Goal: Task Accomplishment & Management: Use online tool/utility

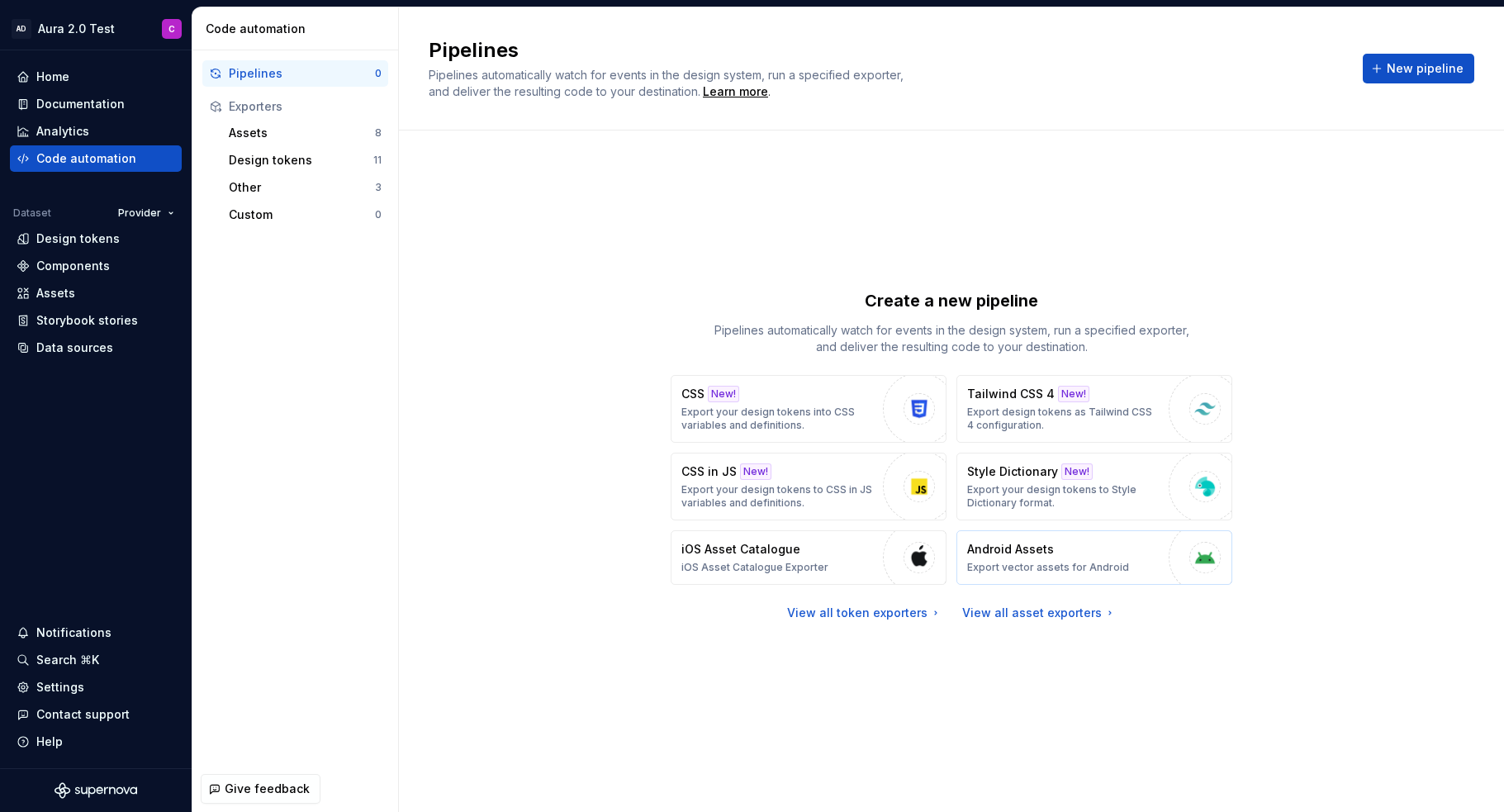
click at [989, 542] on p "Android Assets" at bounding box center [1010, 549] width 86 height 16
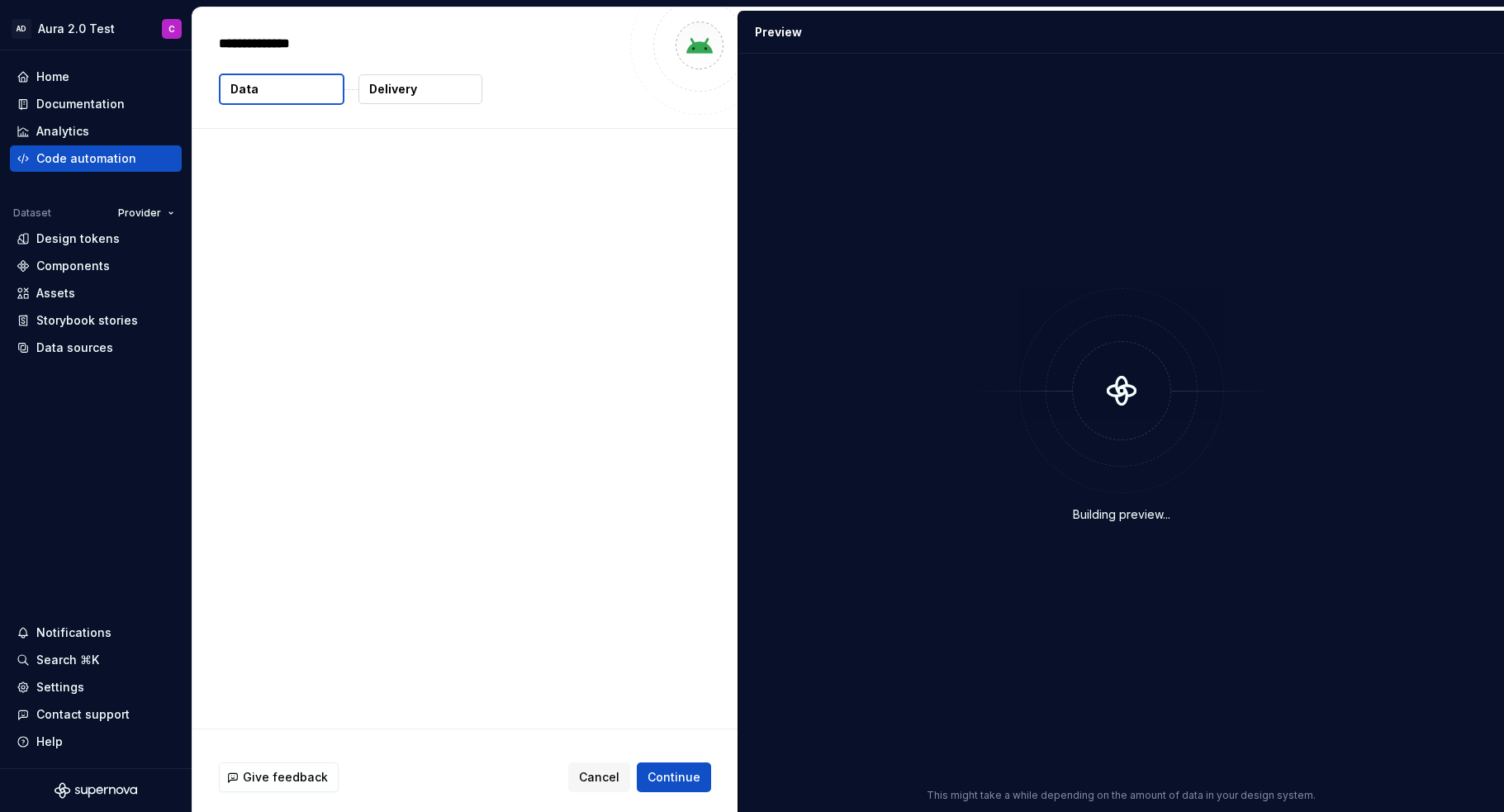
type textarea "*"
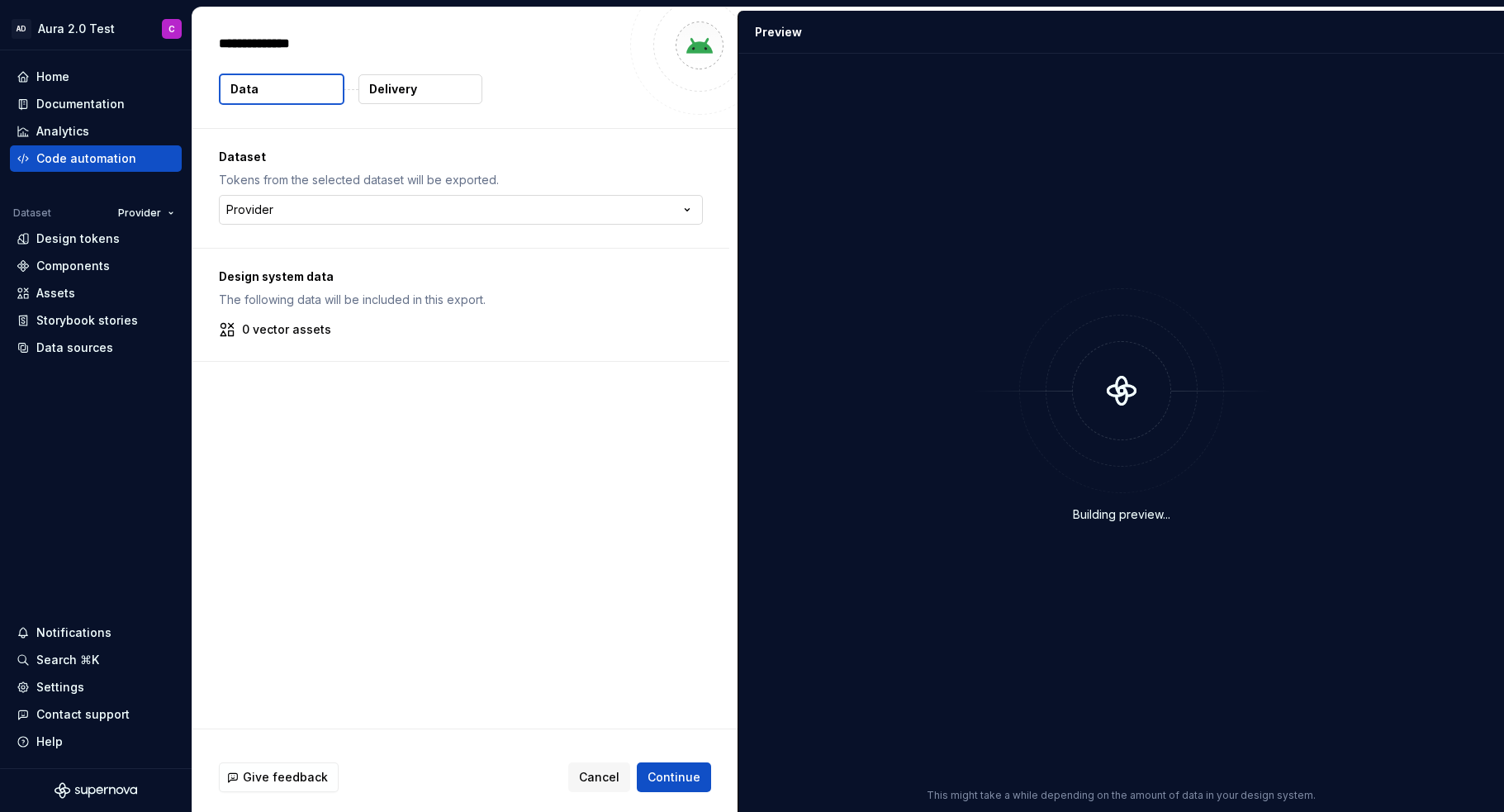
click at [389, 207] on html "**********" at bounding box center [752, 406] width 1504 height 812
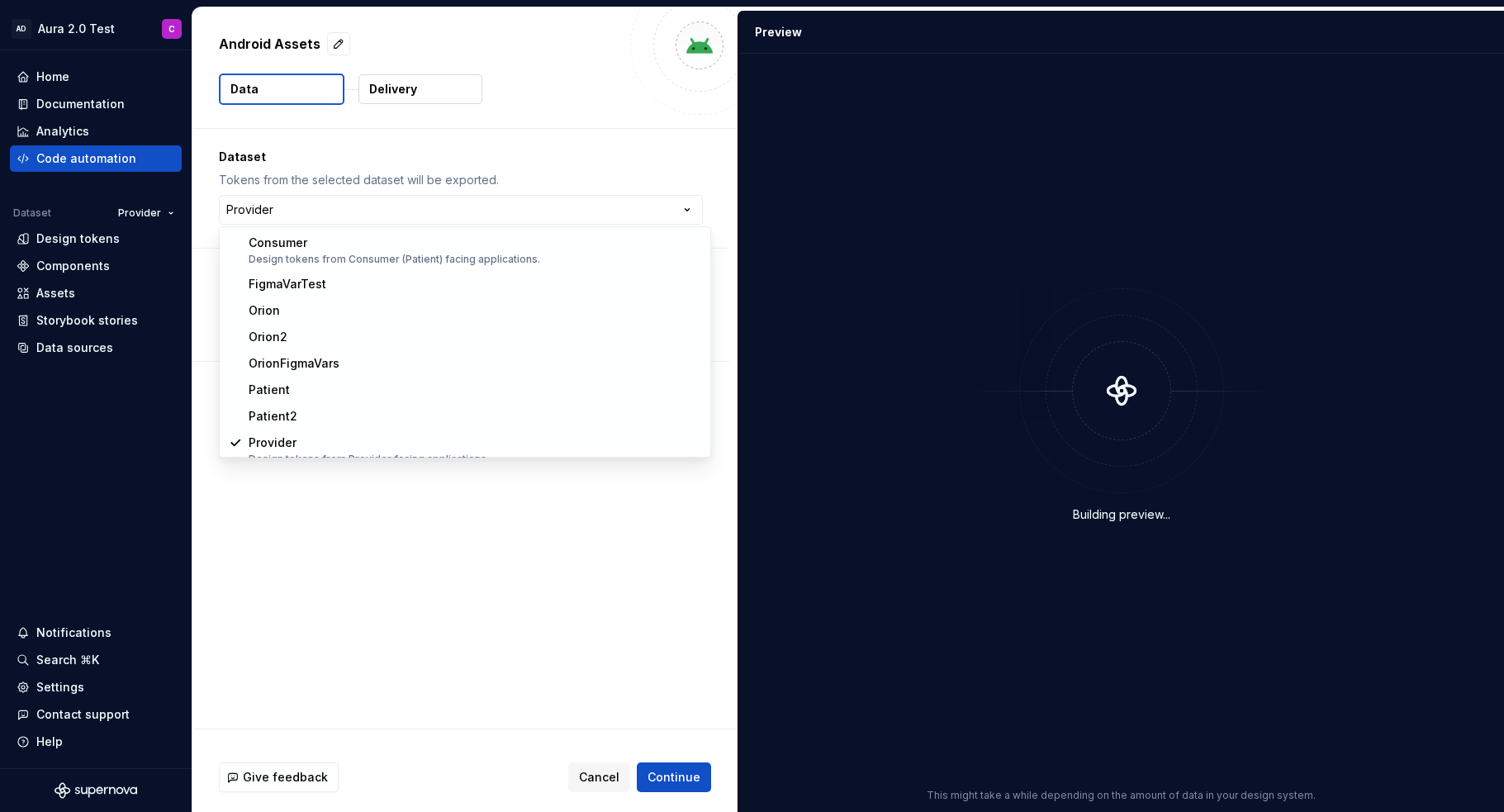
select select "**********"
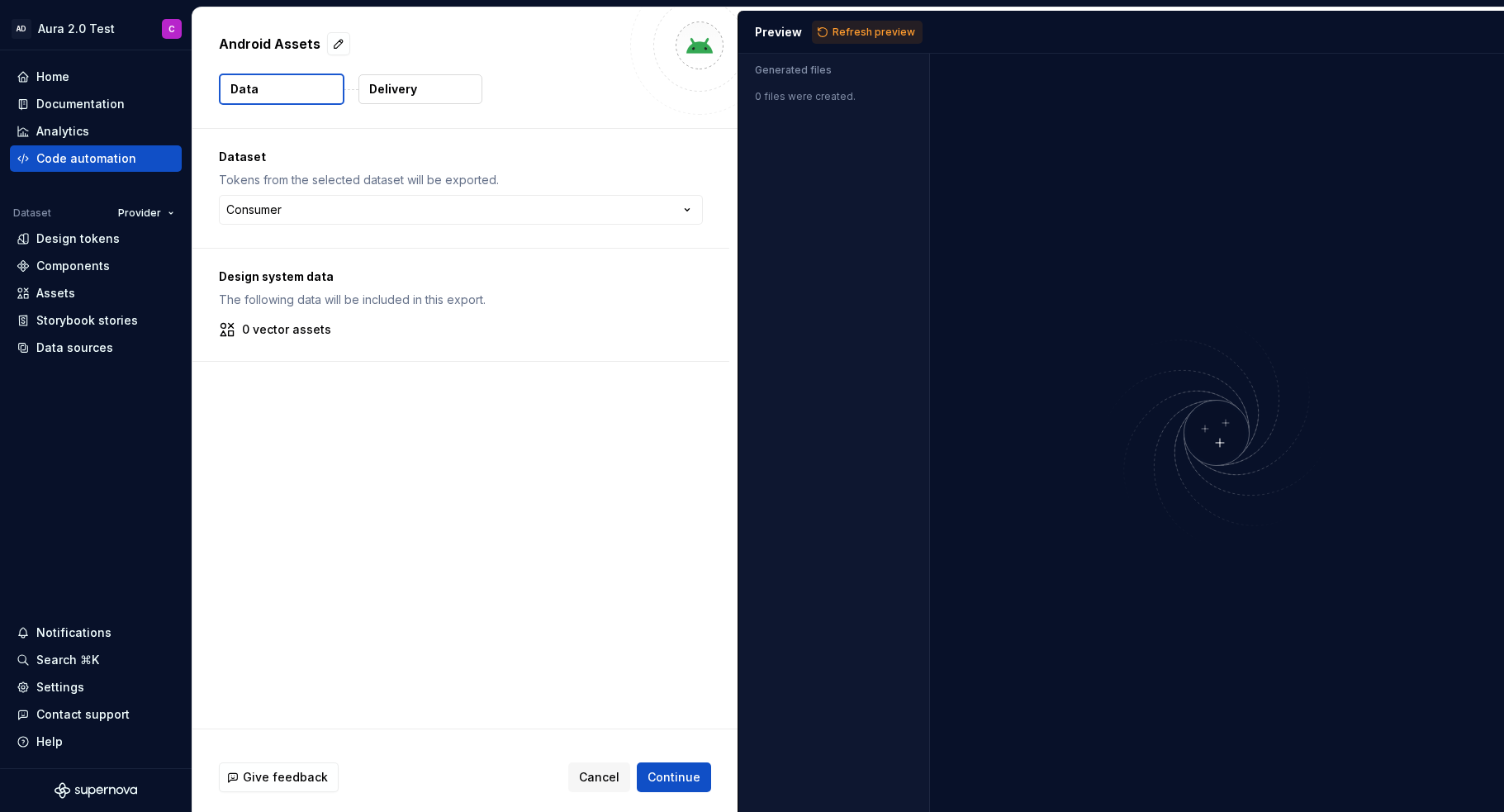
drag, startPoint x: 683, startPoint y: 772, endPoint x: 679, endPoint y: 754, distance: 18.4
click at [683, 772] on span "Continue" at bounding box center [674, 777] width 53 height 16
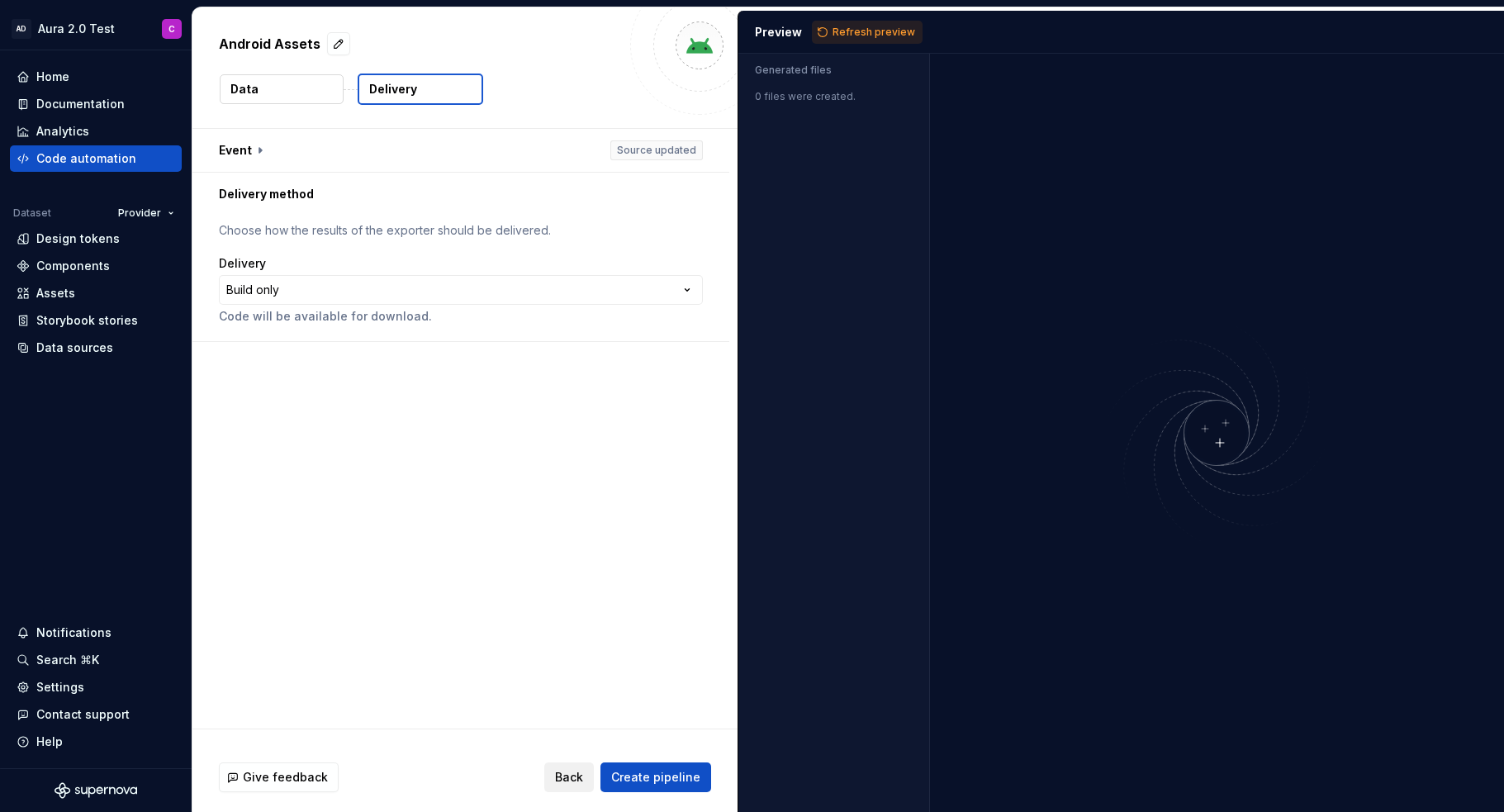
click at [568, 781] on span "Back" at bounding box center [568, 777] width 28 height 16
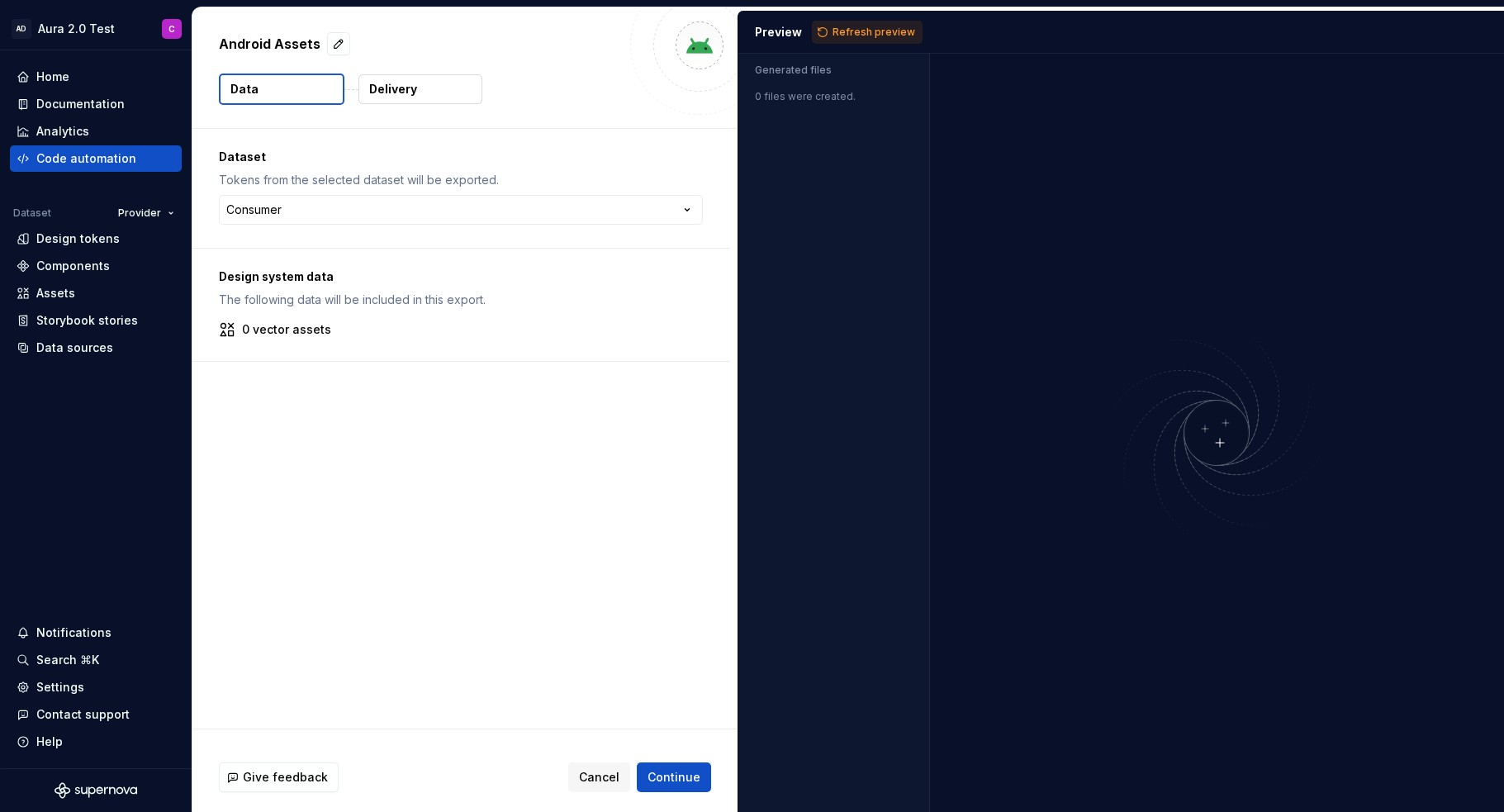
click at [260, 46] on p "Android Assets" at bounding box center [269, 44] width 102 height 20
copy div "Android Assets"
drag, startPoint x: 387, startPoint y: 482, endPoint x: 309, endPoint y: 319, distance: 180.7
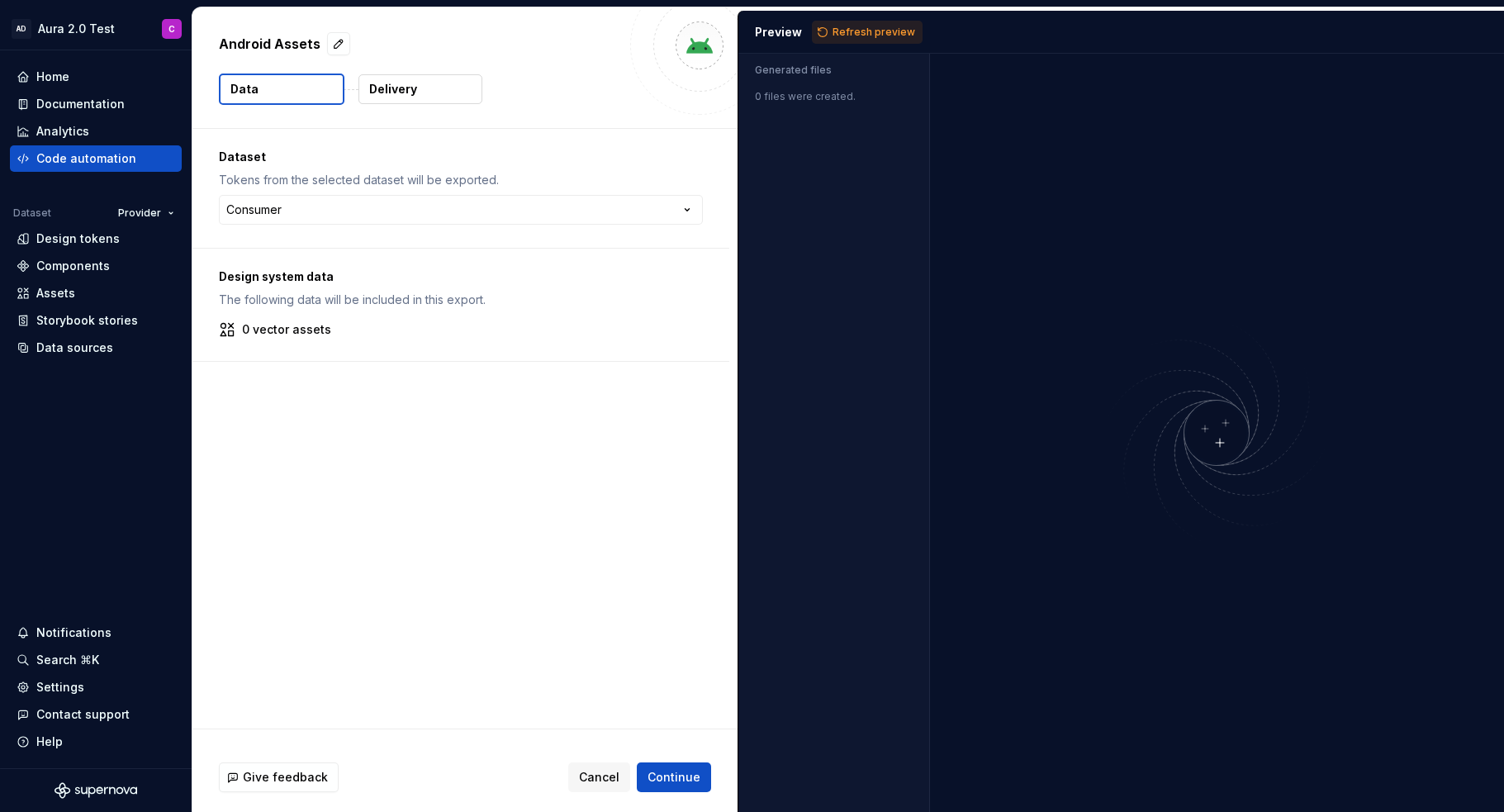
click at [387, 481] on div "**********" at bounding box center [465, 428] width 545 height 600
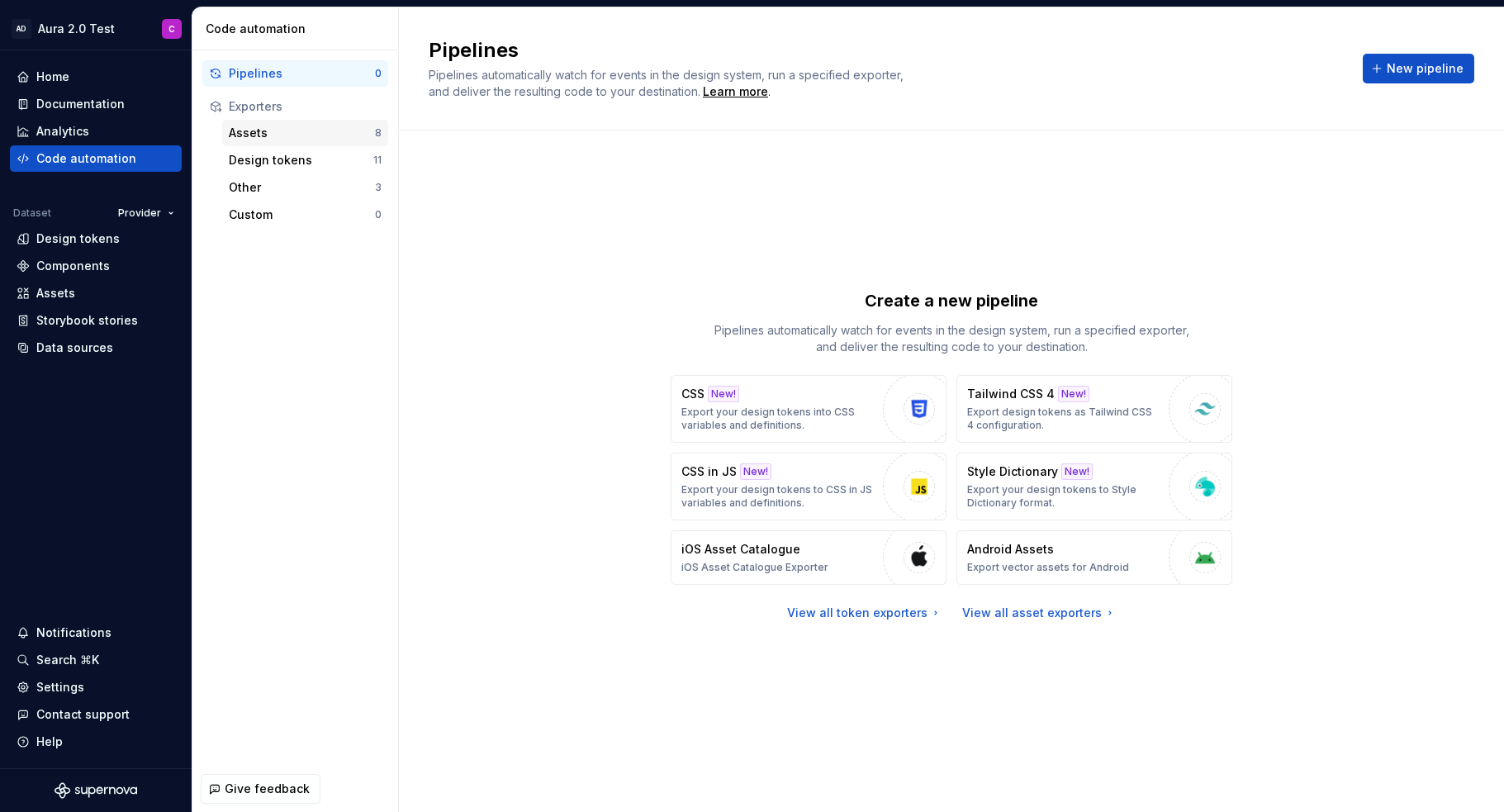
click at [266, 137] on div "Assets" at bounding box center [301, 133] width 147 height 16
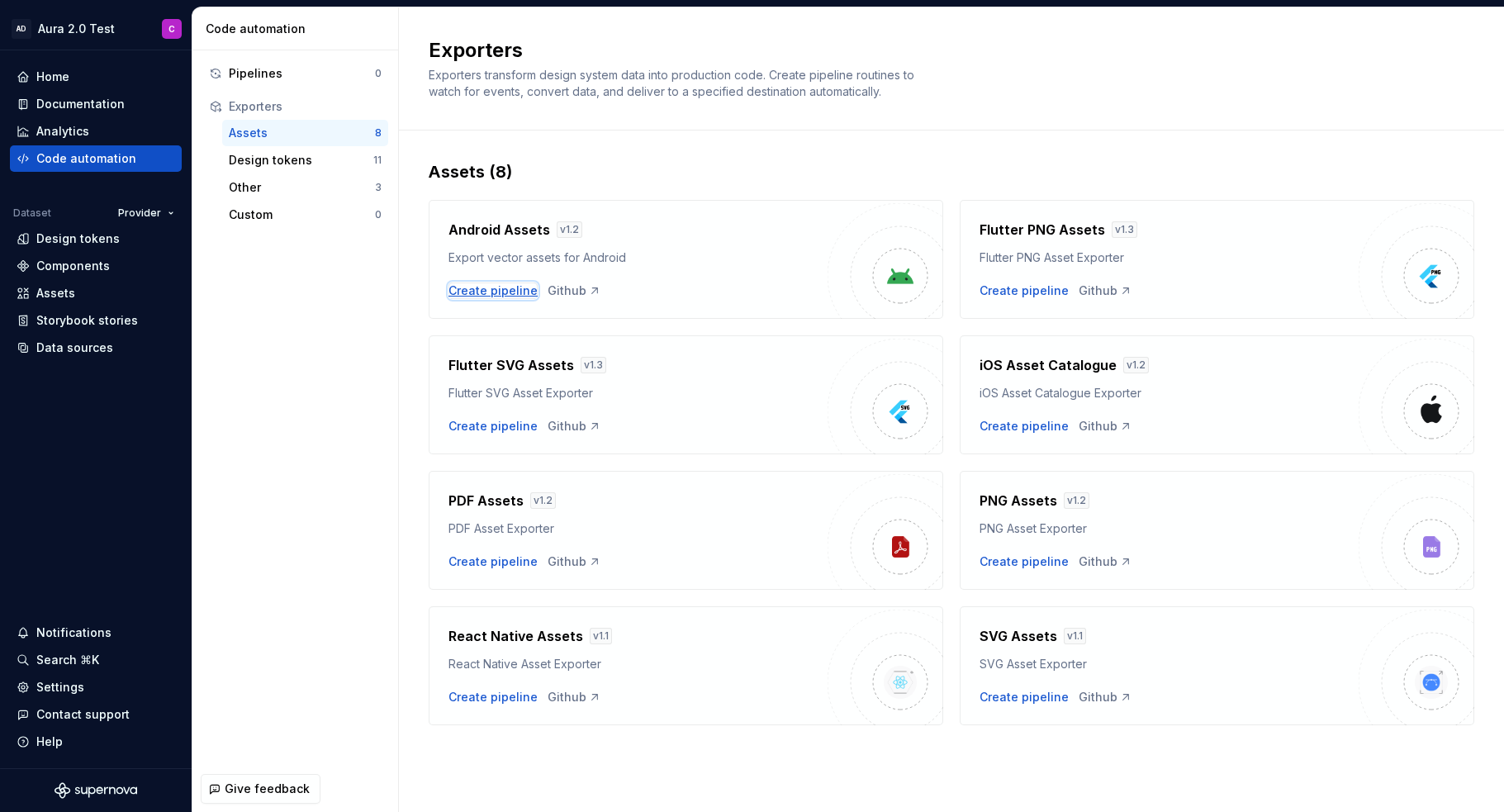
click at [489, 294] on div "Create pipeline" at bounding box center [493, 290] width 89 height 16
click at [287, 171] on div "Design tokens 11" at bounding box center [305, 159] width 166 height 26
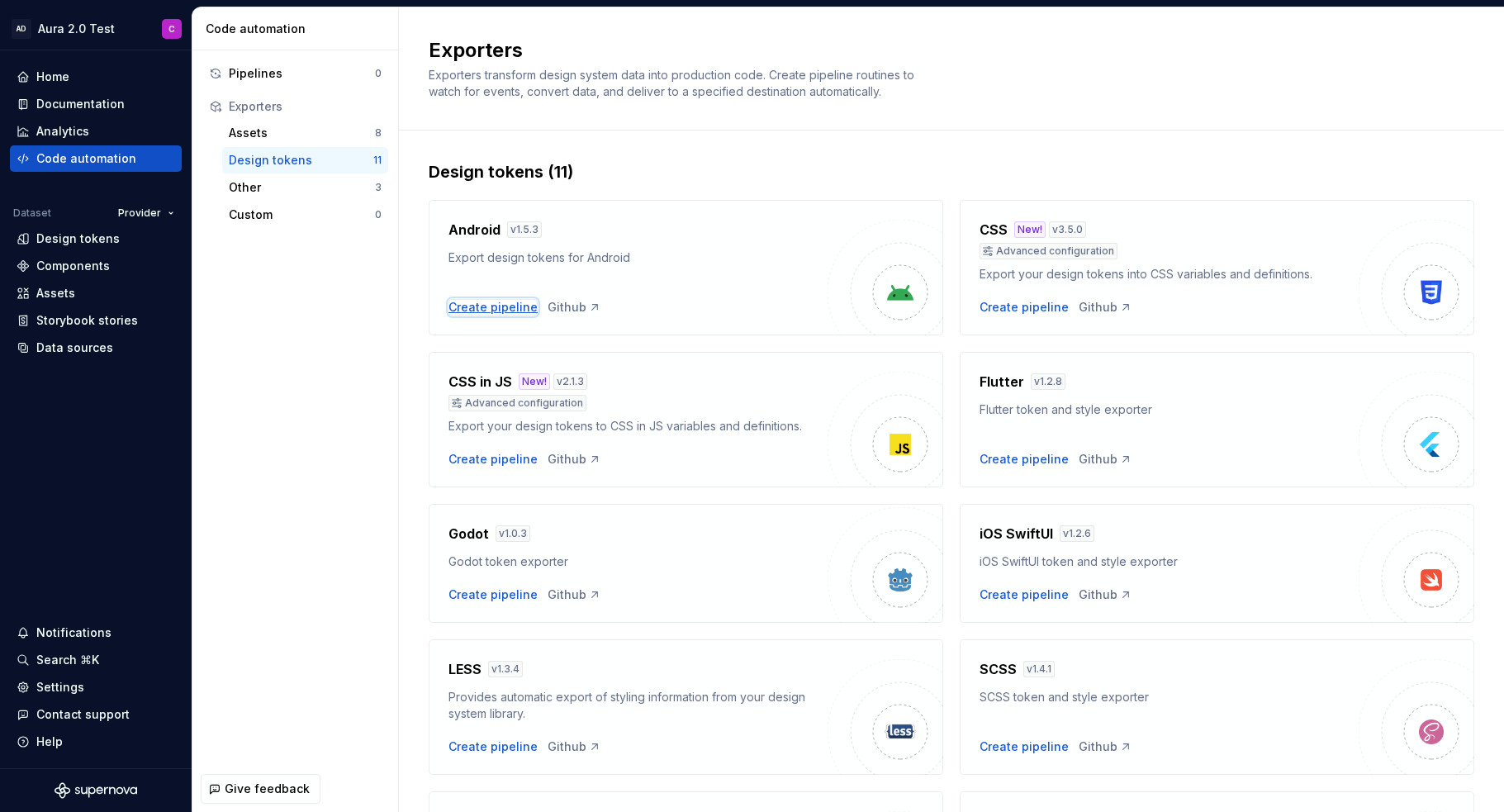
click at [511, 310] on div "Create pipeline" at bounding box center [493, 307] width 89 height 16
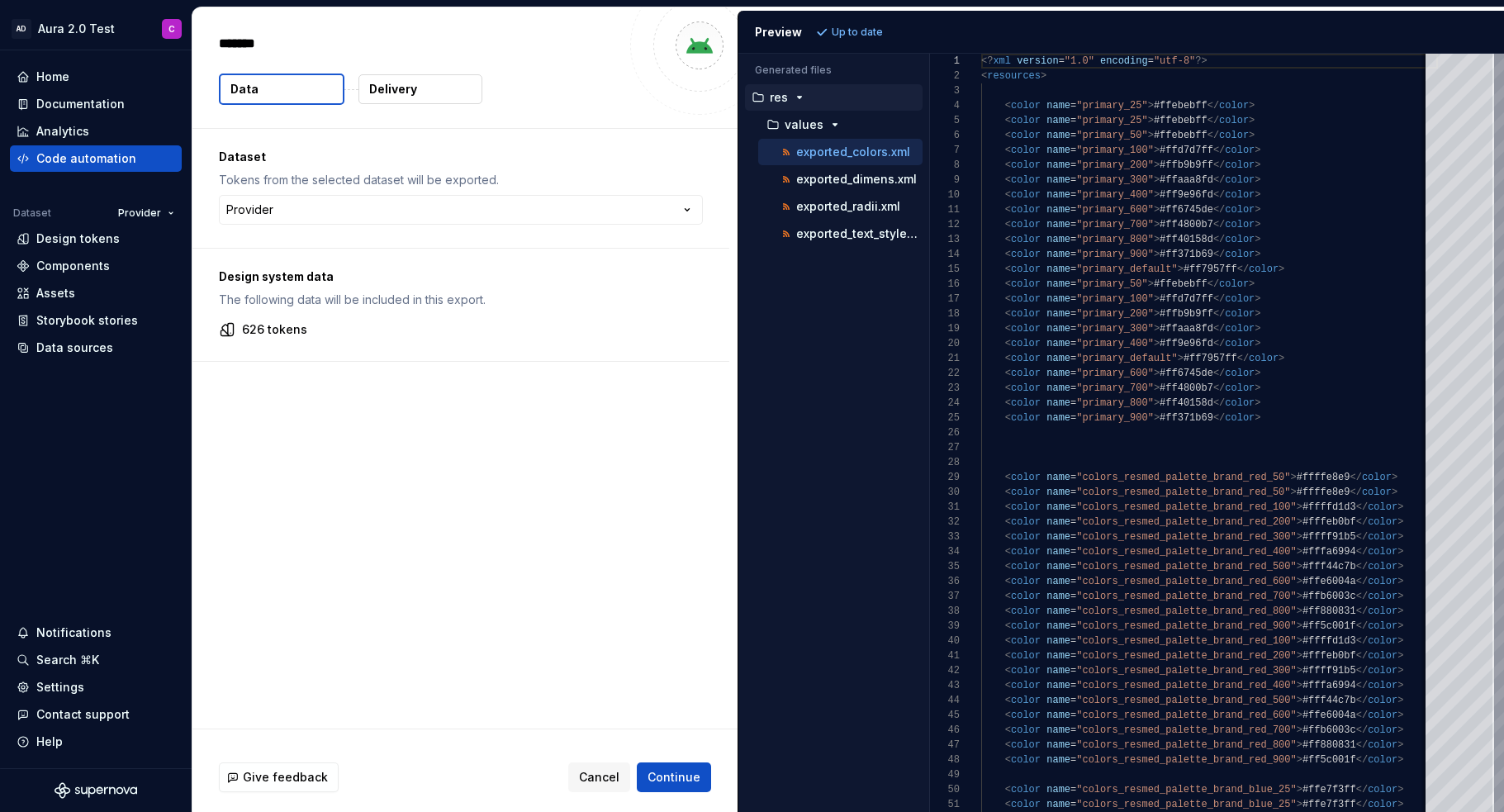
type textarea "*"
click at [853, 187] on button "exported_dimens.xml" at bounding box center [840, 179] width 165 height 18
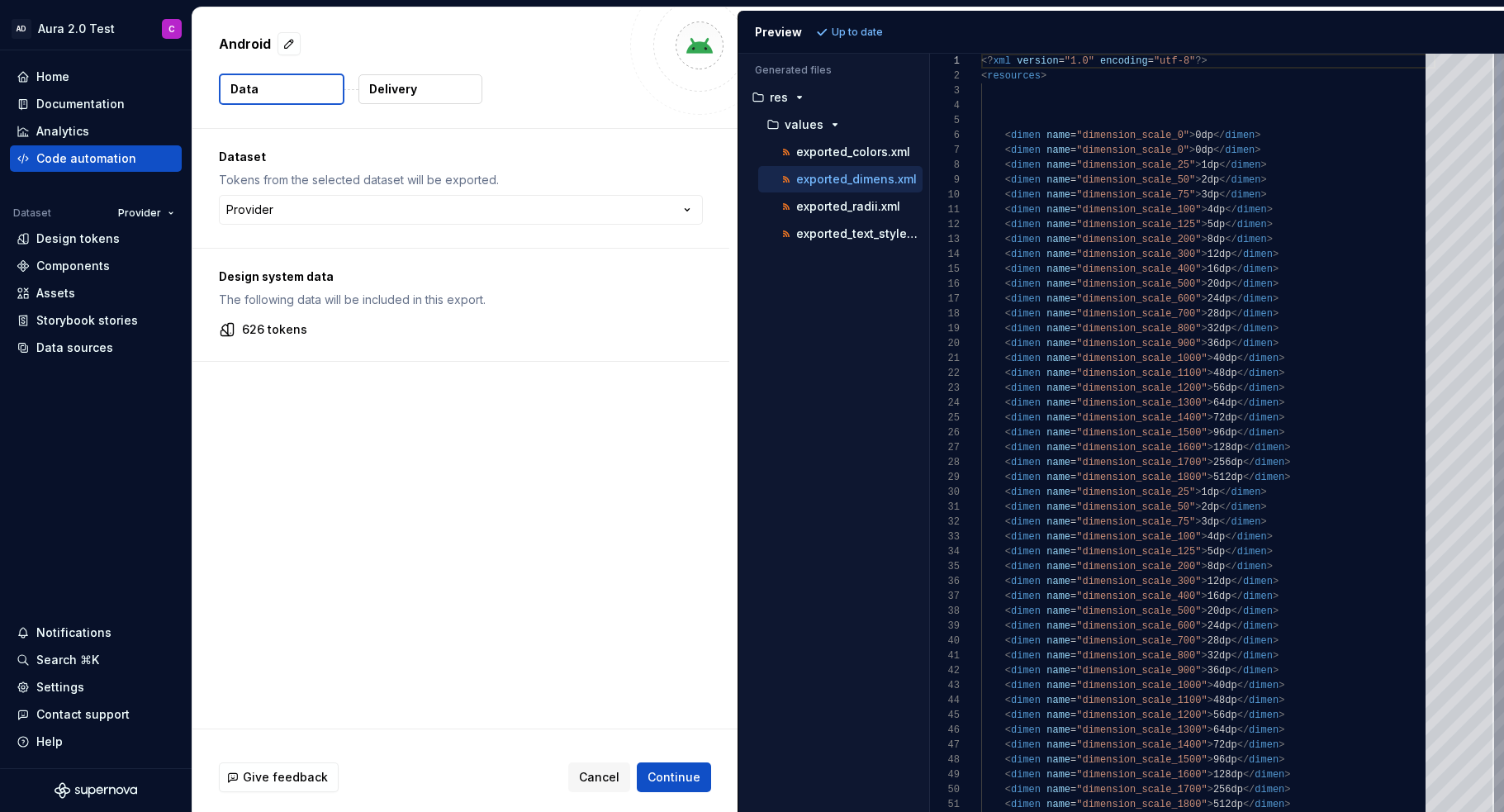
scroll to position [148, 0]
click at [861, 153] on p "exported_colors.xml" at bounding box center [853, 152] width 114 height 13
type textarea "**********"
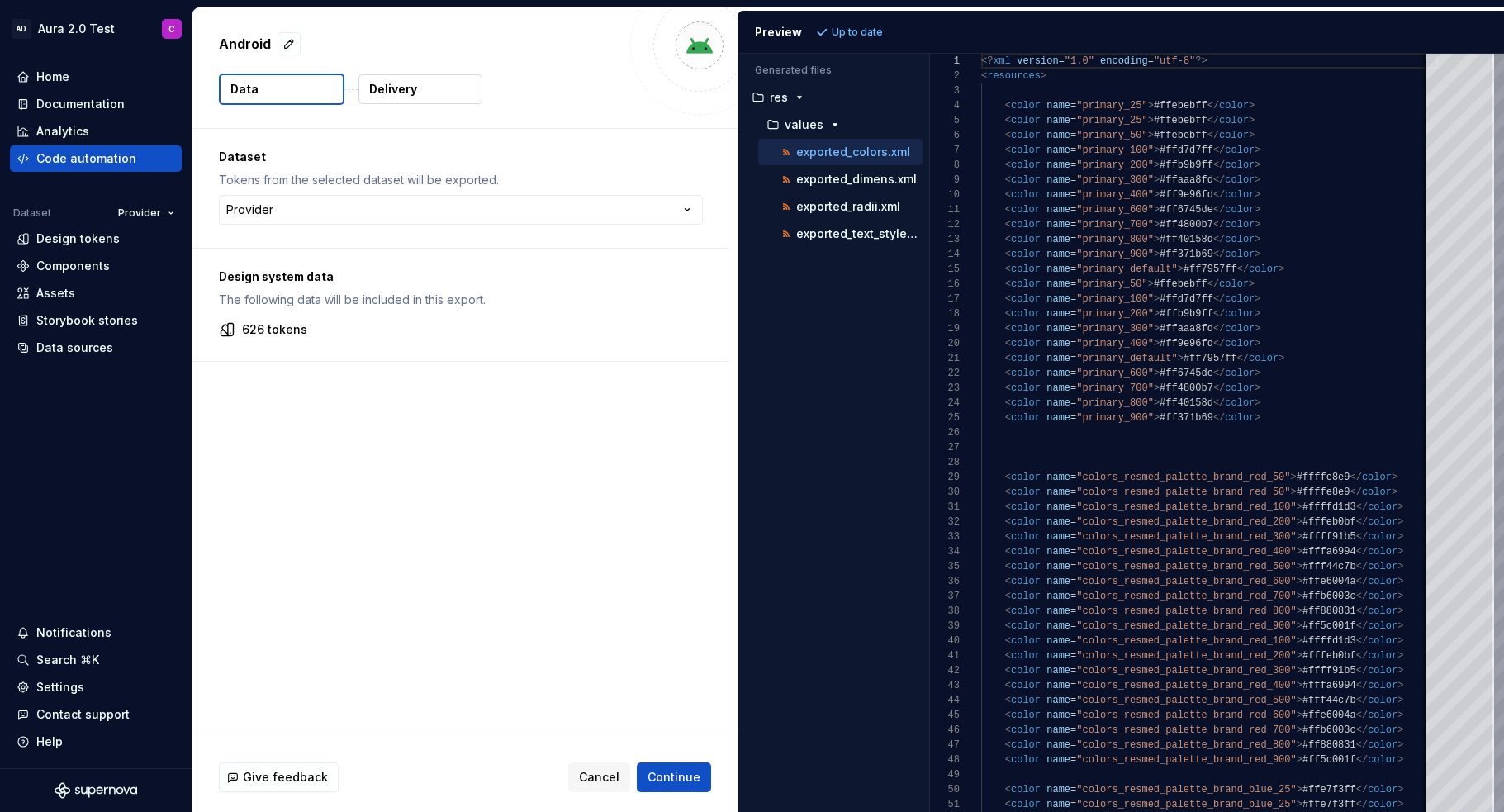
drag, startPoint x: 485, startPoint y: 439, endPoint x: 465, endPoint y: 430, distance: 21.9
click at [485, 439] on div "**********" at bounding box center [465, 428] width 545 height 600
click at [336, 506] on div "**********" at bounding box center [465, 428] width 545 height 600
click at [89, 295] on div "Assets" at bounding box center [95, 293] width 158 height 16
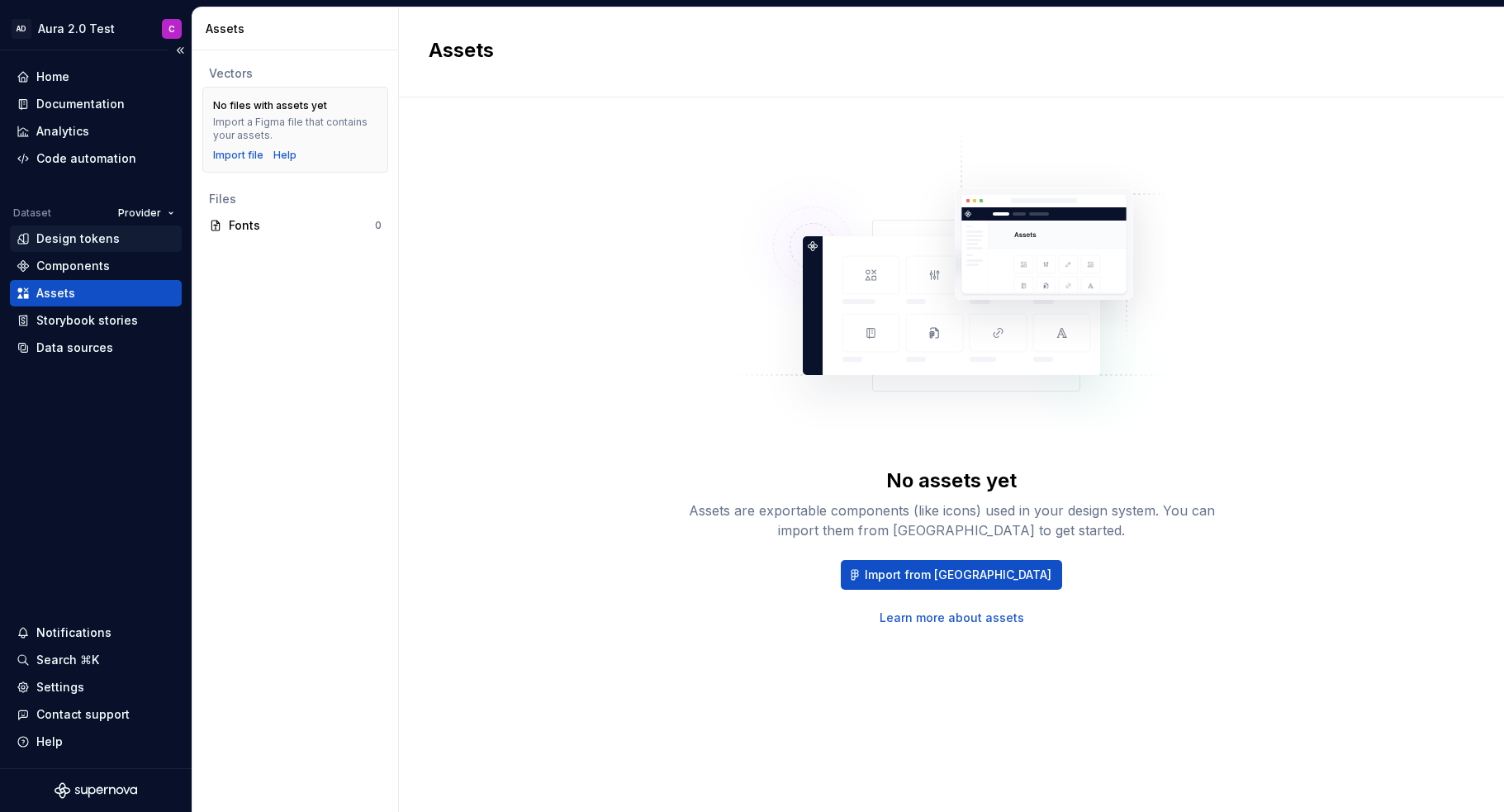
click at [95, 236] on div "Design tokens" at bounding box center [77, 238] width 84 height 16
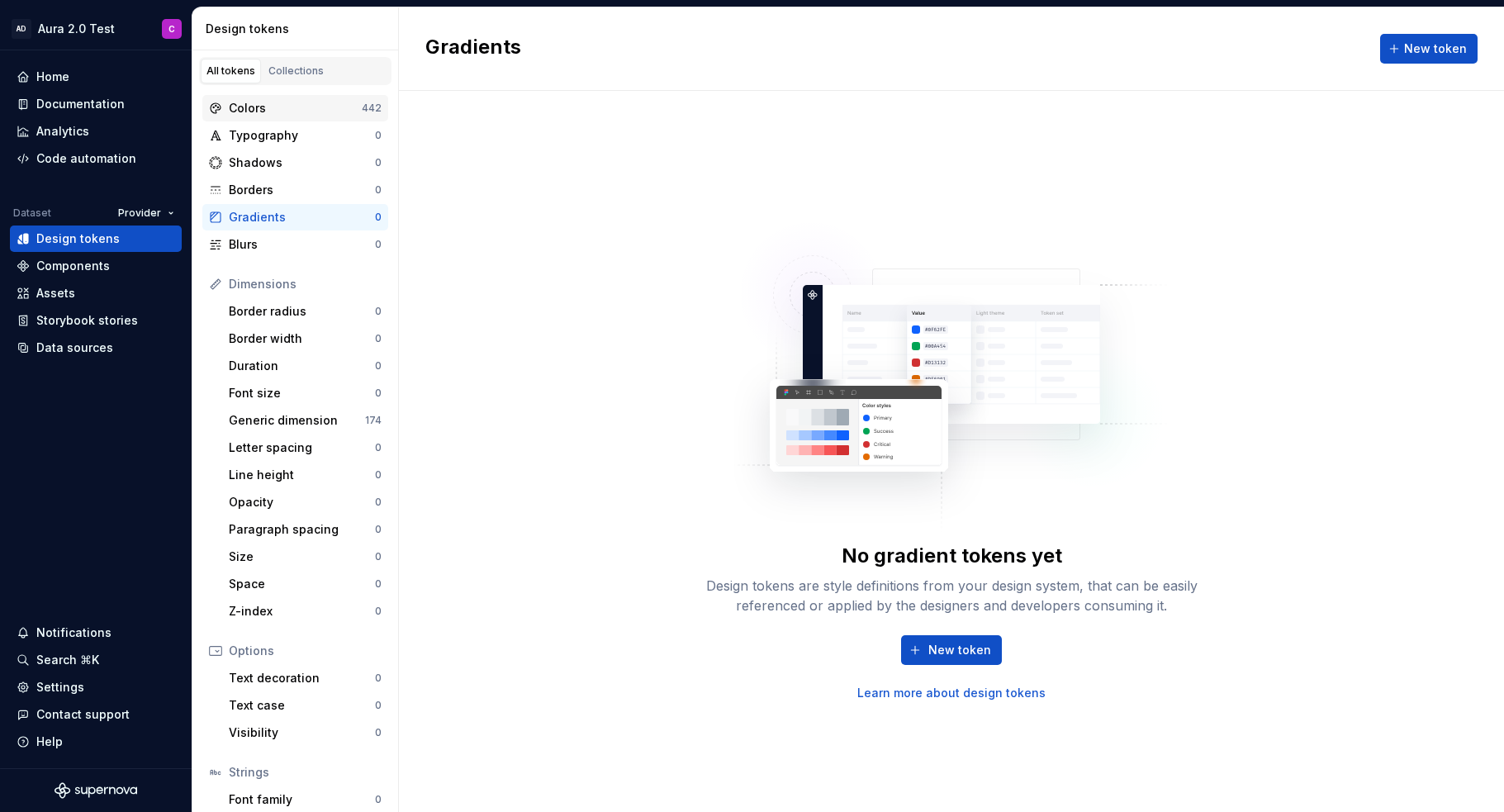
click at [268, 110] on div "Colors" at bounding box center [295, 108] width 133 height 16
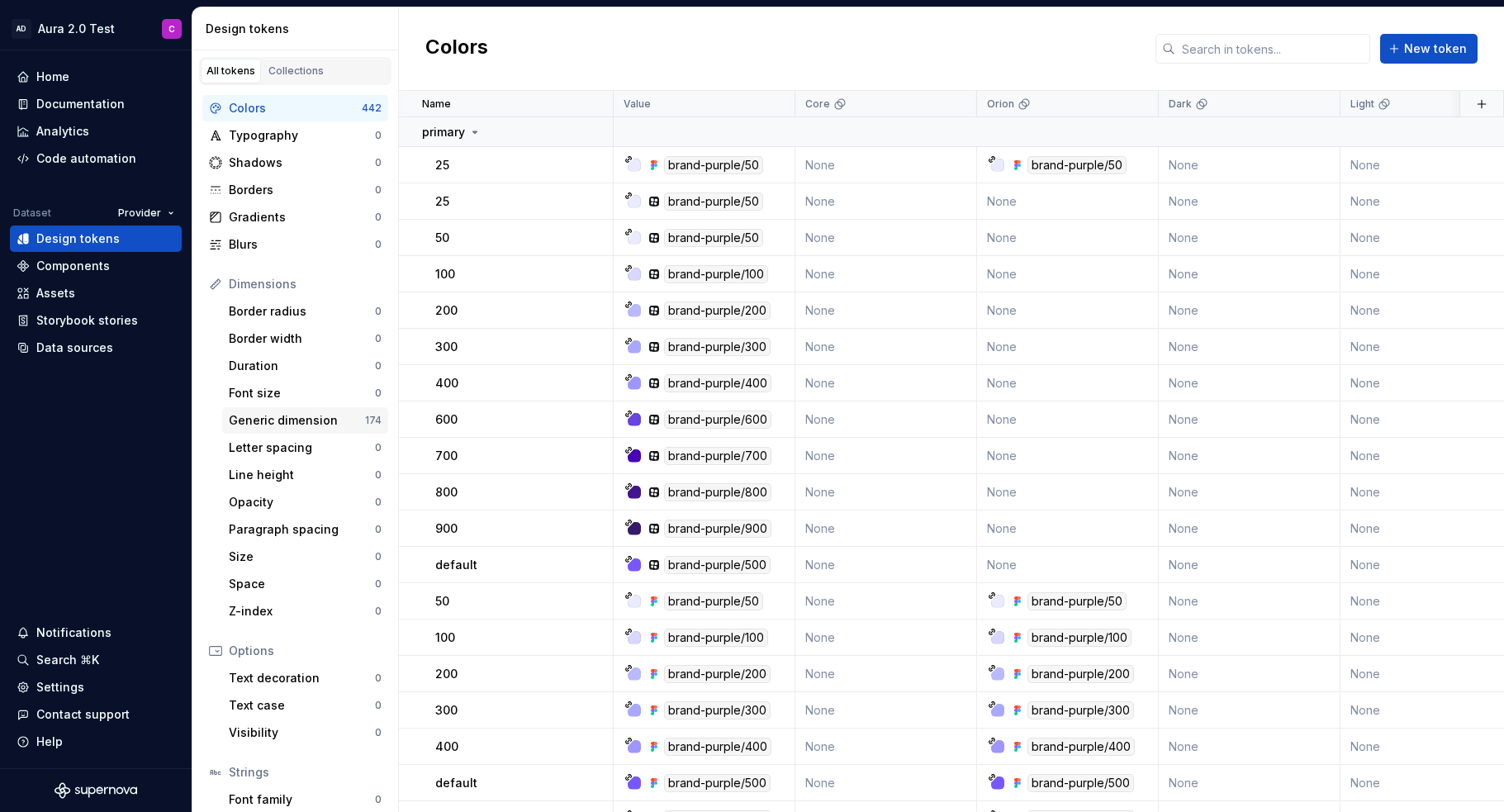
click at [273, 415] on div "Generic dimension" at bounding box center [297, 420] width 137 height 16
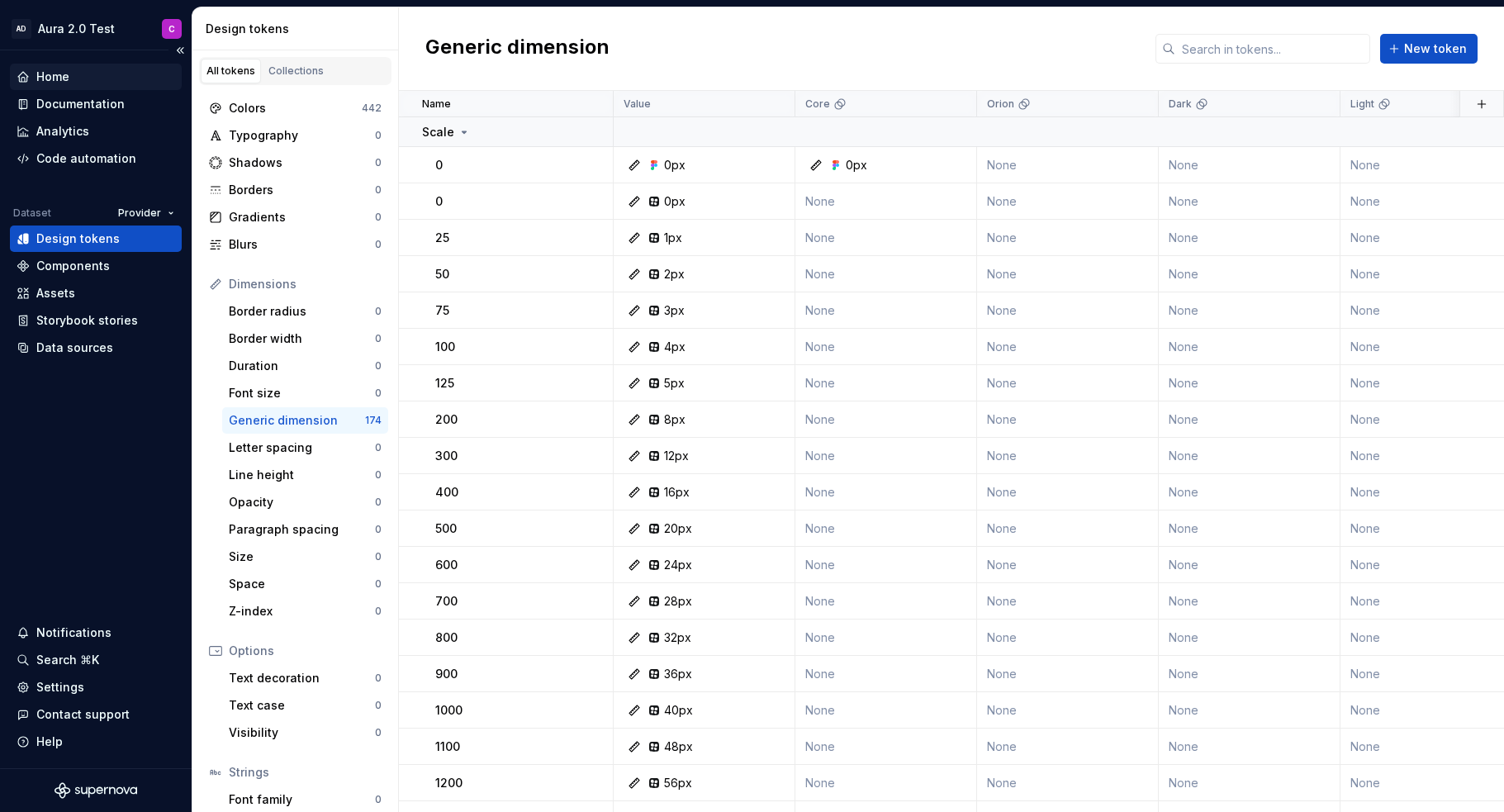
click at [55, 83] on div "Home" at bounding box center [52, 76] width 33 height 16
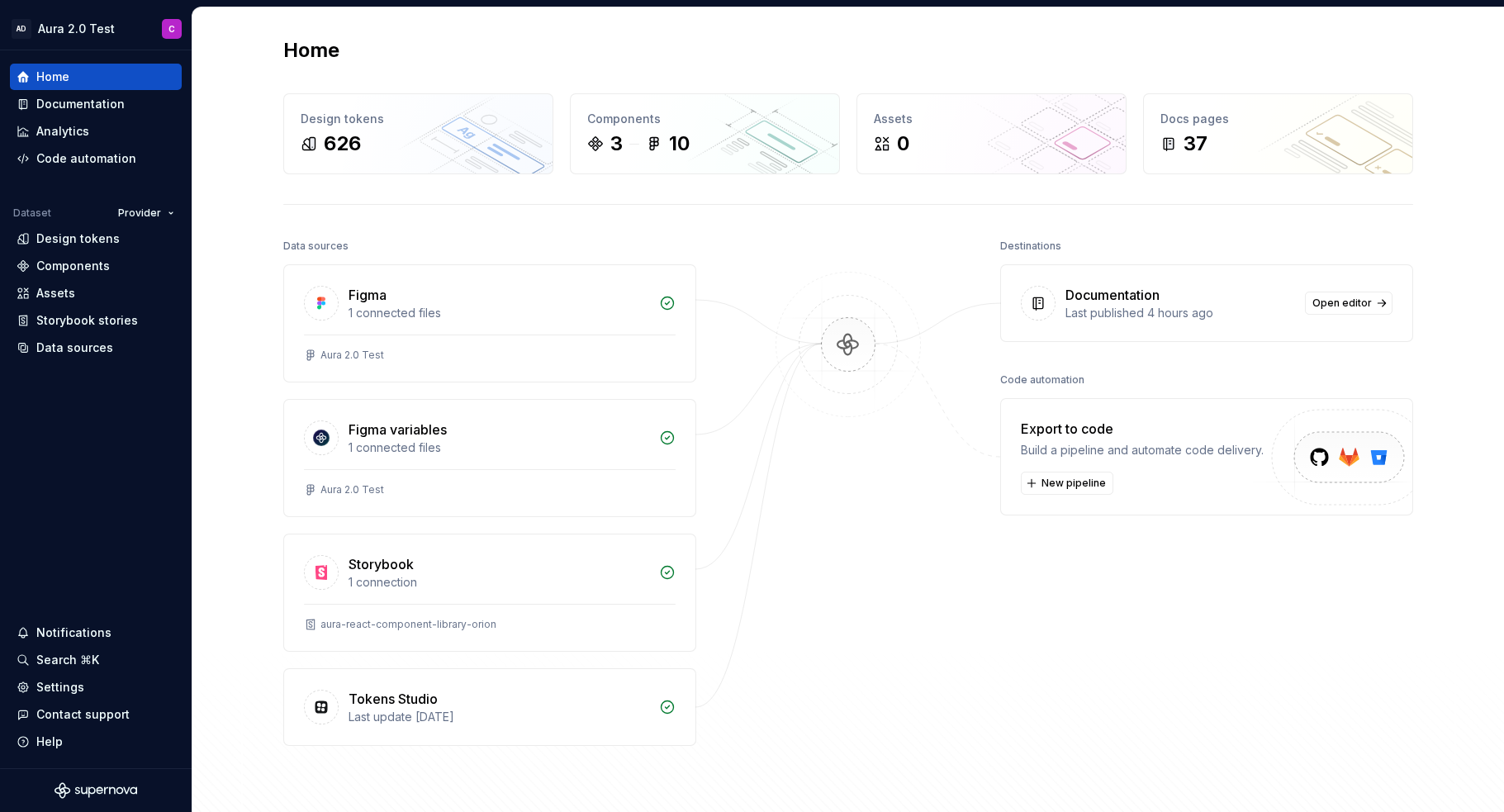
click at [1111, 309] on div "Last published 4 hours ago" at bounding box center [1180, 313] width 229 height 16
click at [1344, 311] on link "Open editor" at bounding box center [1348, 303] width 87 height 23
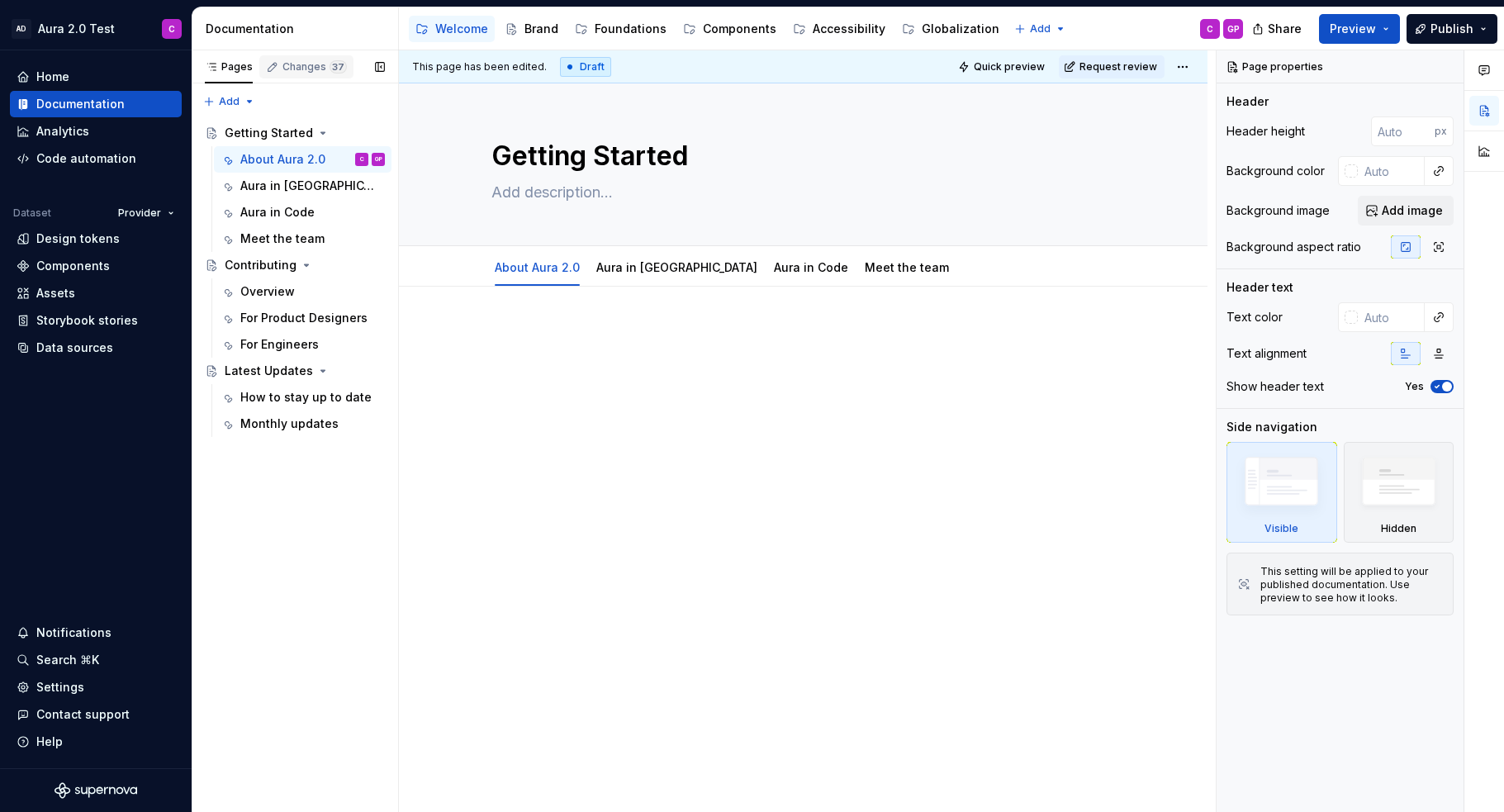
click at [299, 73] on div "Changes 37" at bounding box center [315, 67] width 65 height 13
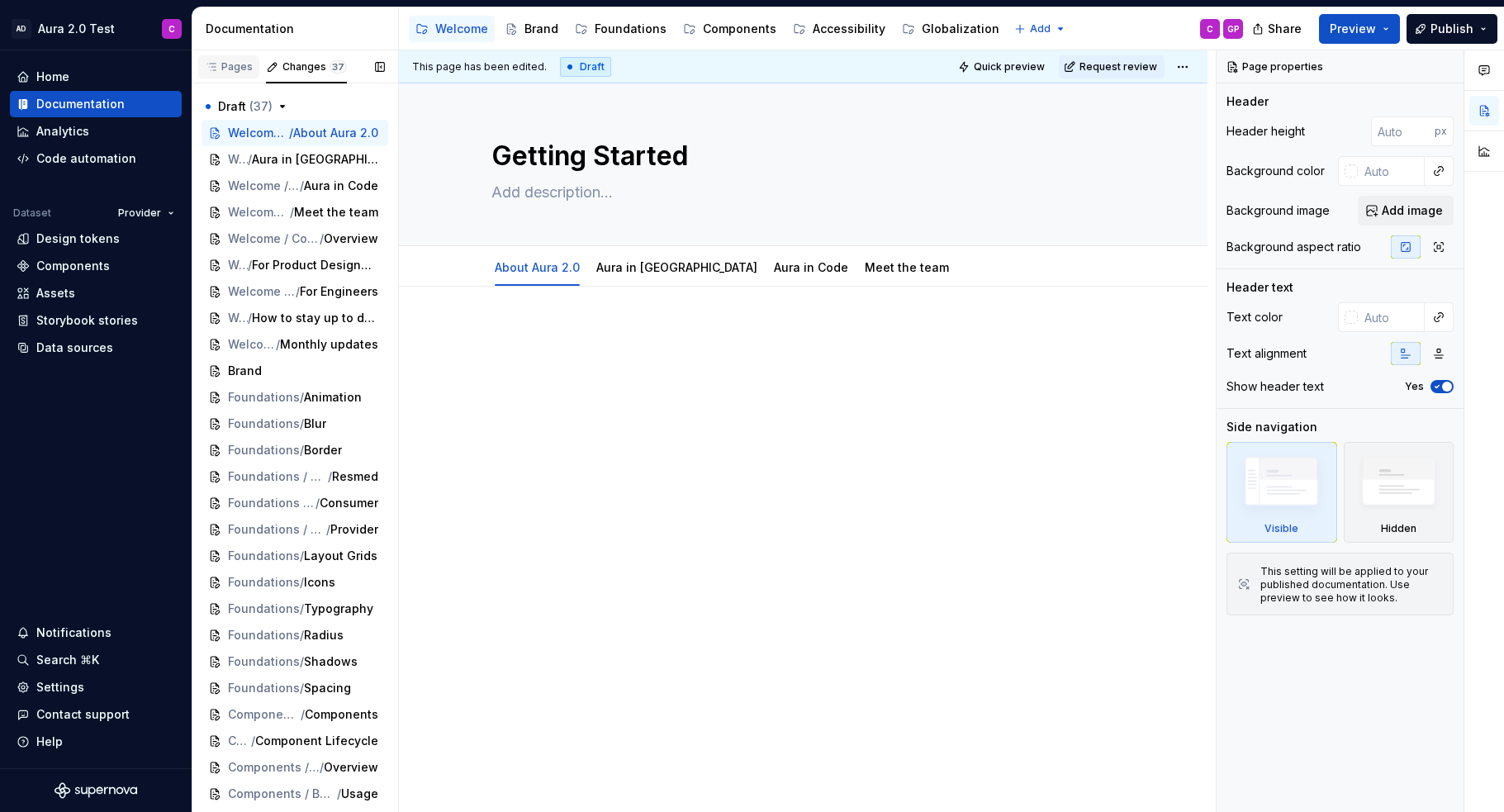
click at [229, 63] on div "Pages" at bounding box center [228, 67] width 48 height 13
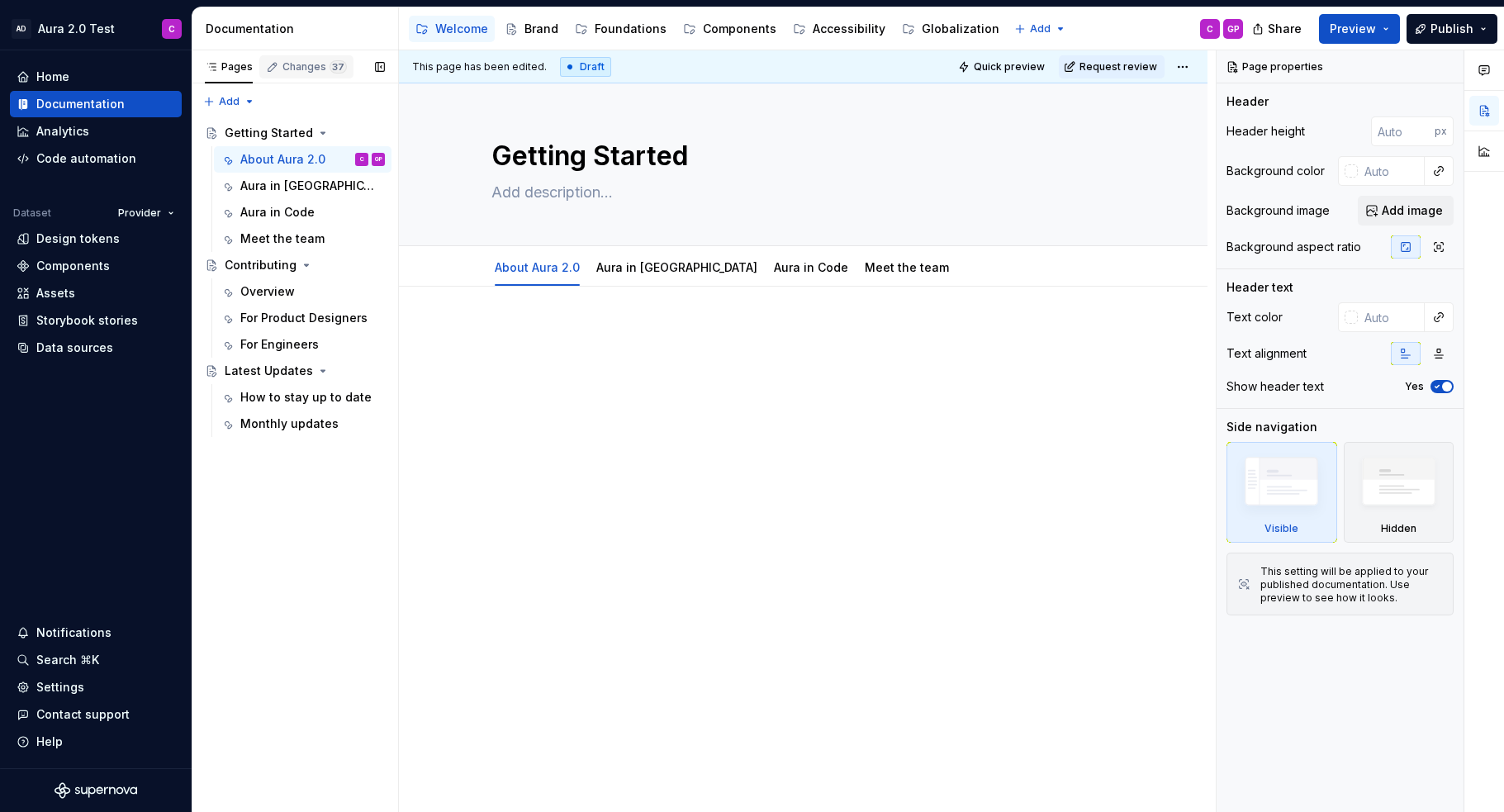
click at [298, 67] on div "Changes 37" at bounding box center [315, 67] width 65 height 13
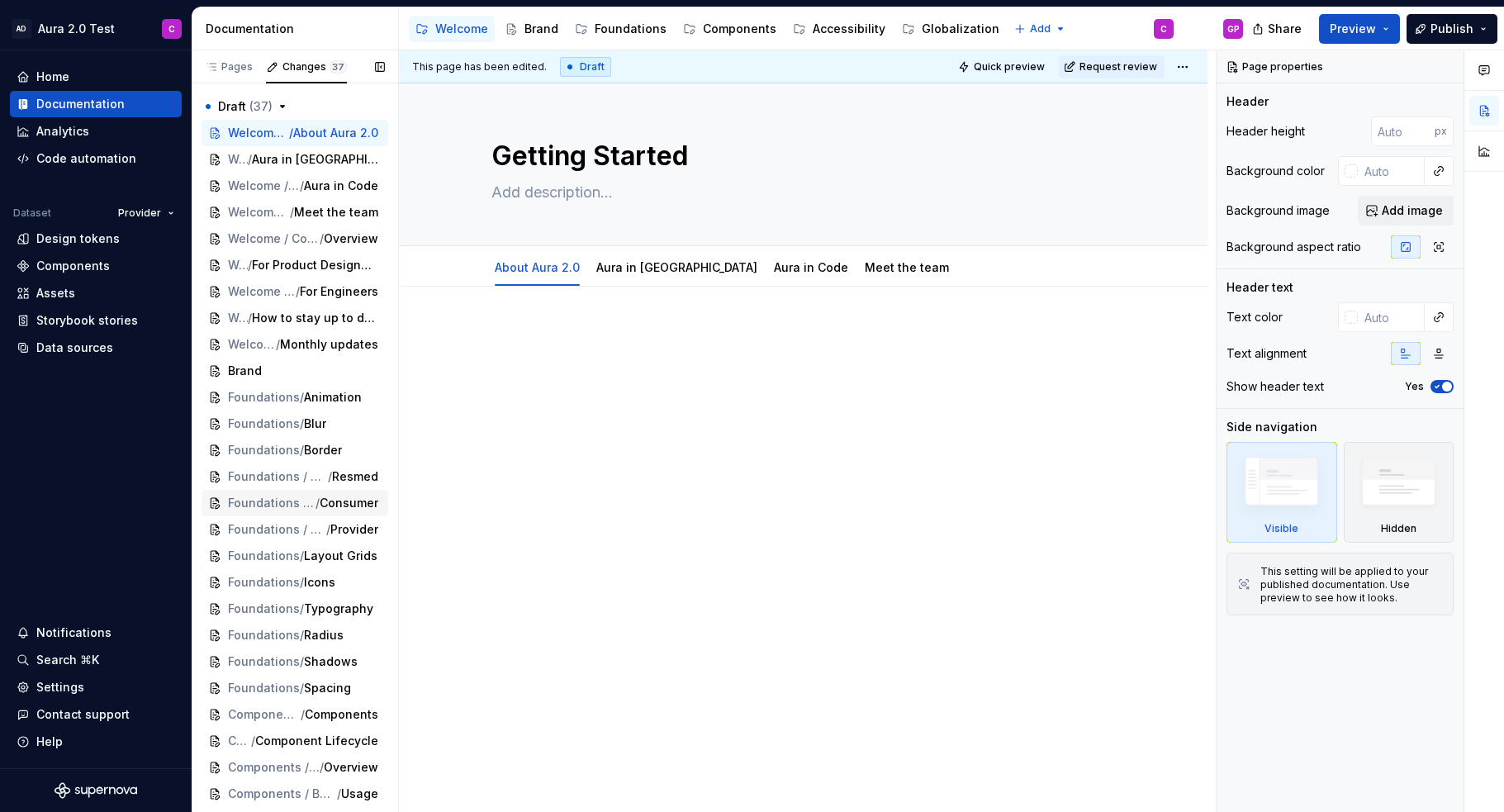
type textarea "*"
click at [636, 268] on link "Aura in [GEOGRAPHIC_DATA]" at bounding box center [676, 267] width 161 height 14
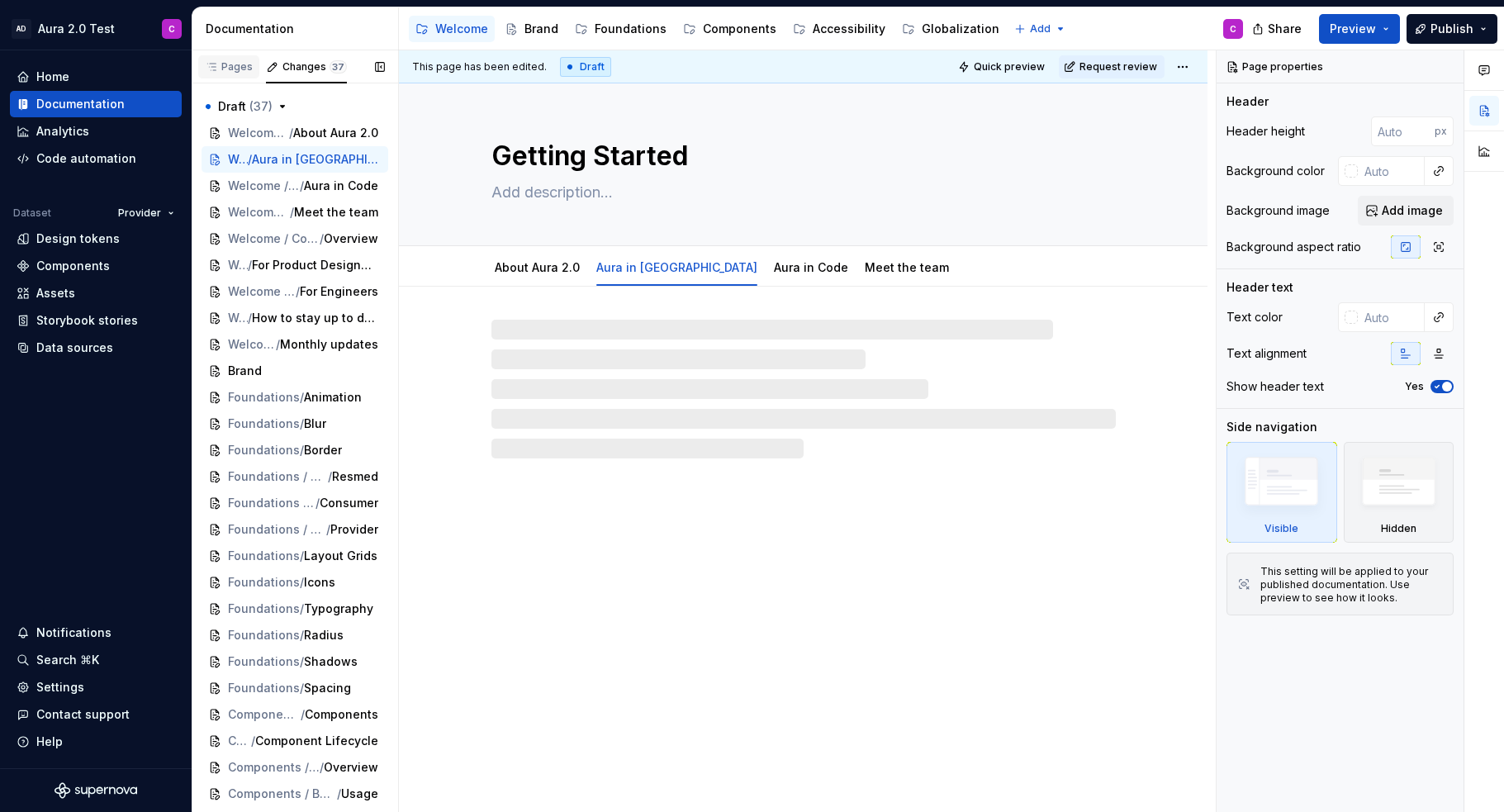
click at [226, 75] on div "Pages" at bounding box center [228, 67] width 61 height 23
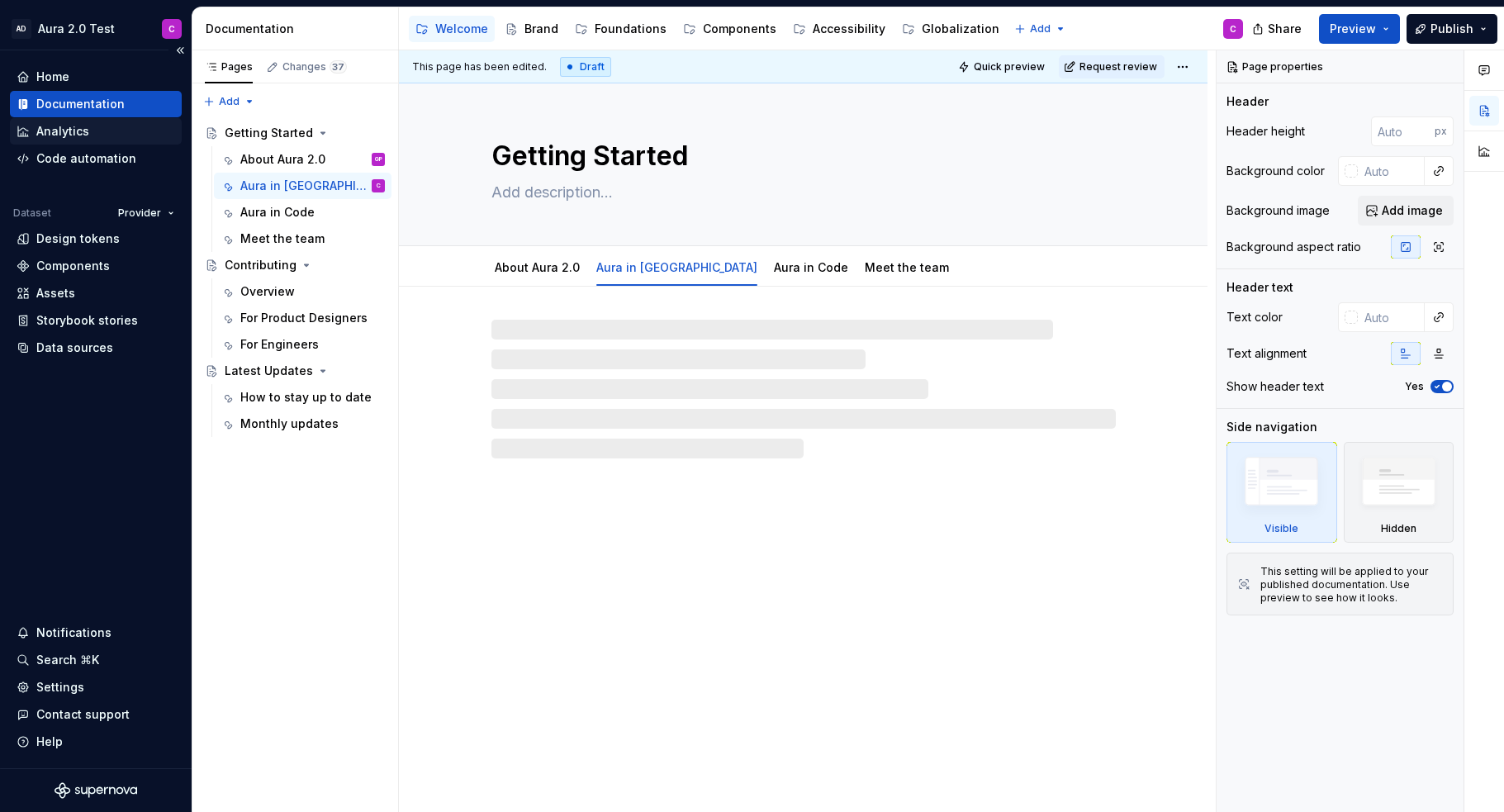
type textarea "*"
click at [76, 134] on div "Analytics" at bounding box center [62, 131] width 53 height 16
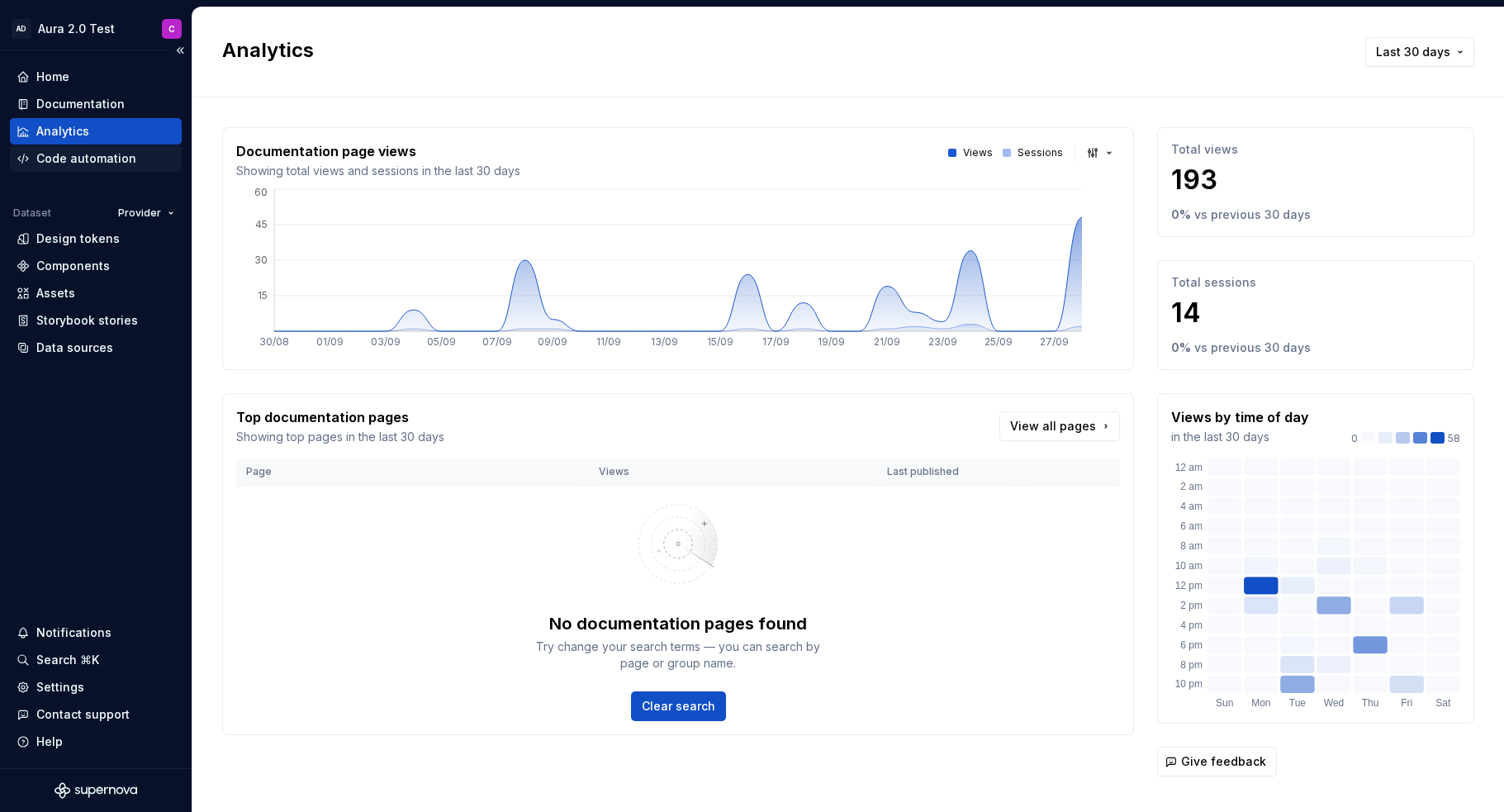
click at [94, 160] on div "Code automation" at bounding box center [85, 158] width 100 height 16
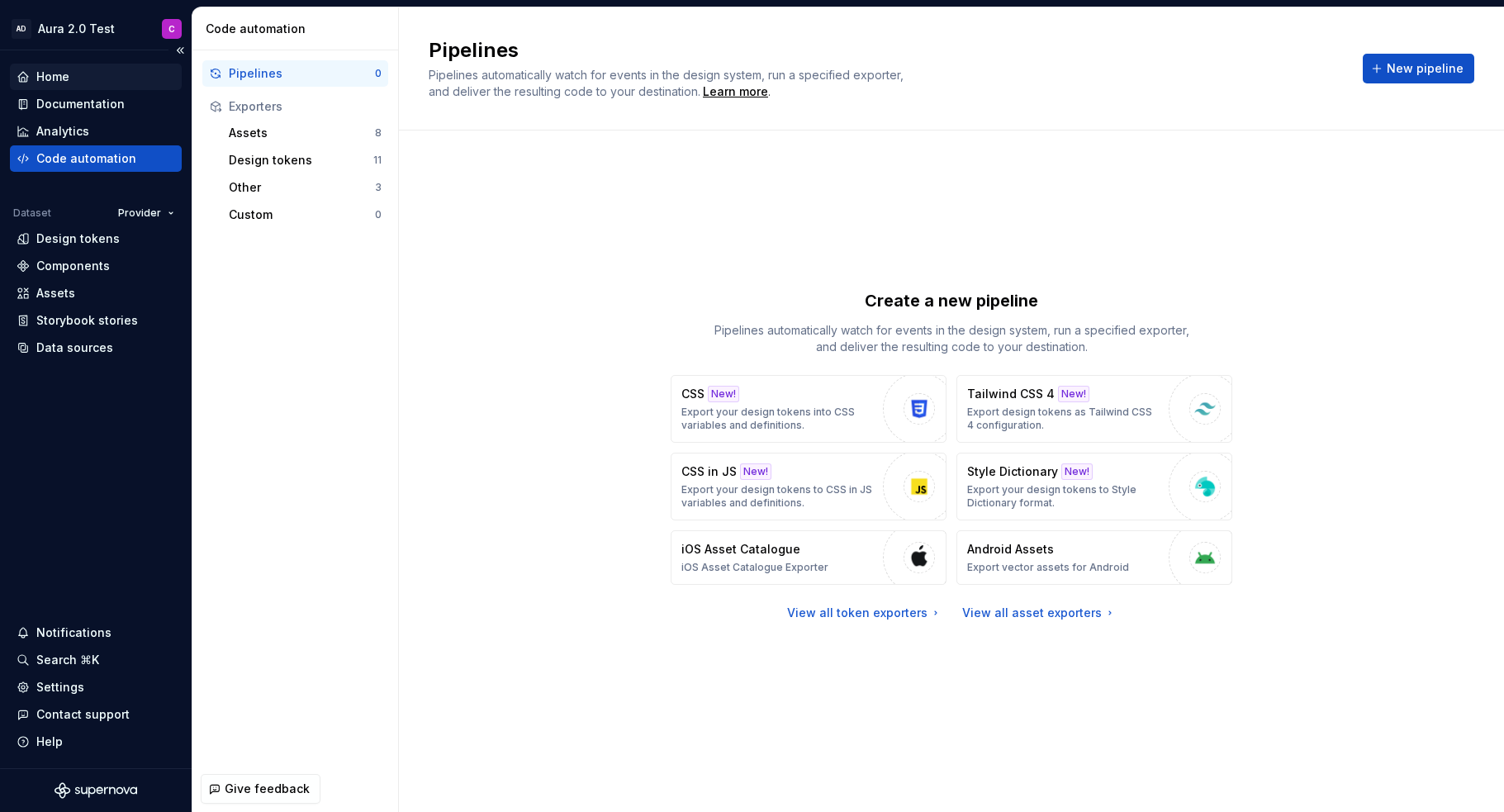
click at [69, 82] on div "Home" at bounding box center [95, 76] width 158 height 16
